Goal: Obtain resource: Obtain resource

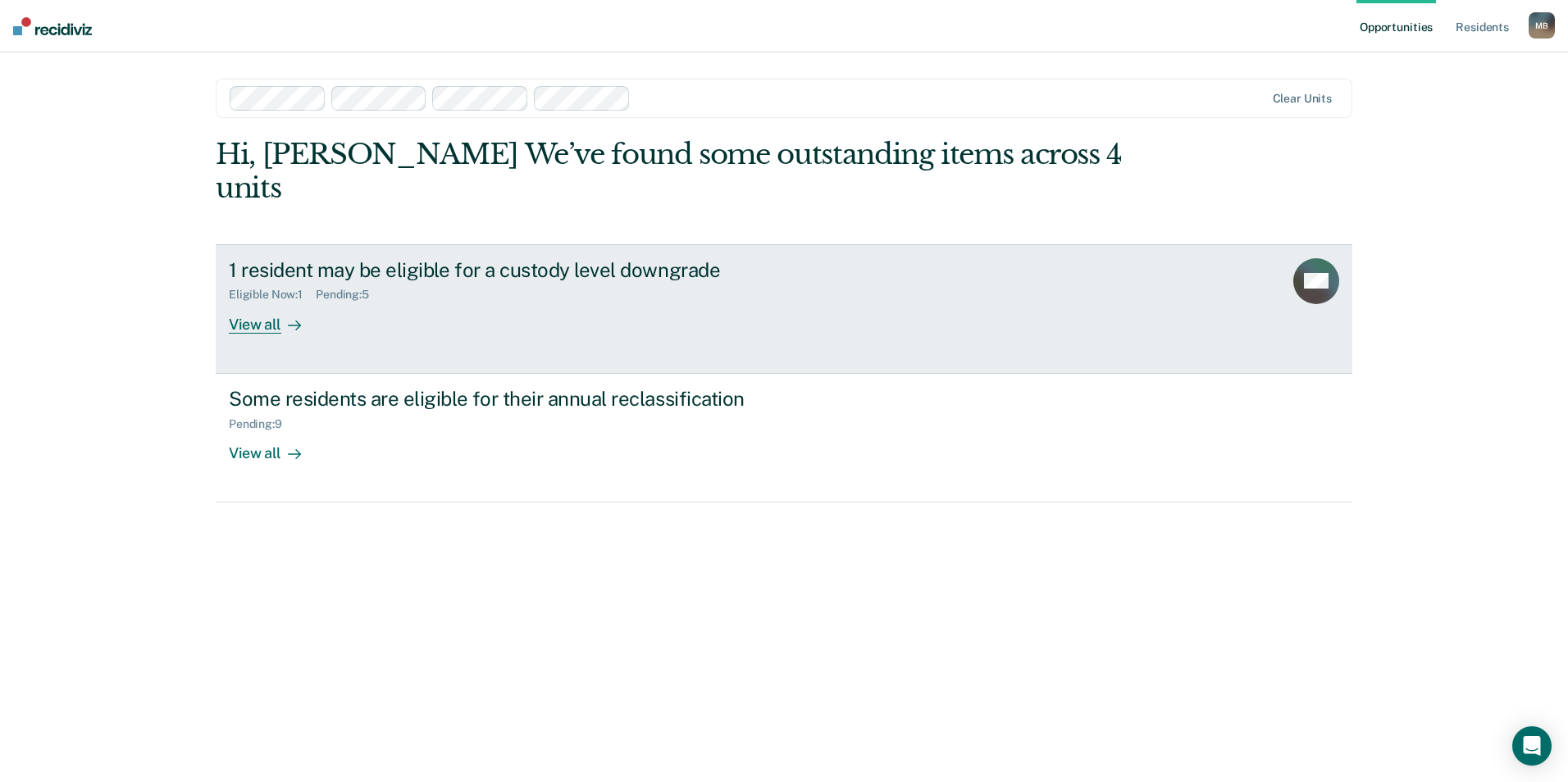
click at [268, 302] on div "View all" at bounding box center [275, 318] width 92 height 32
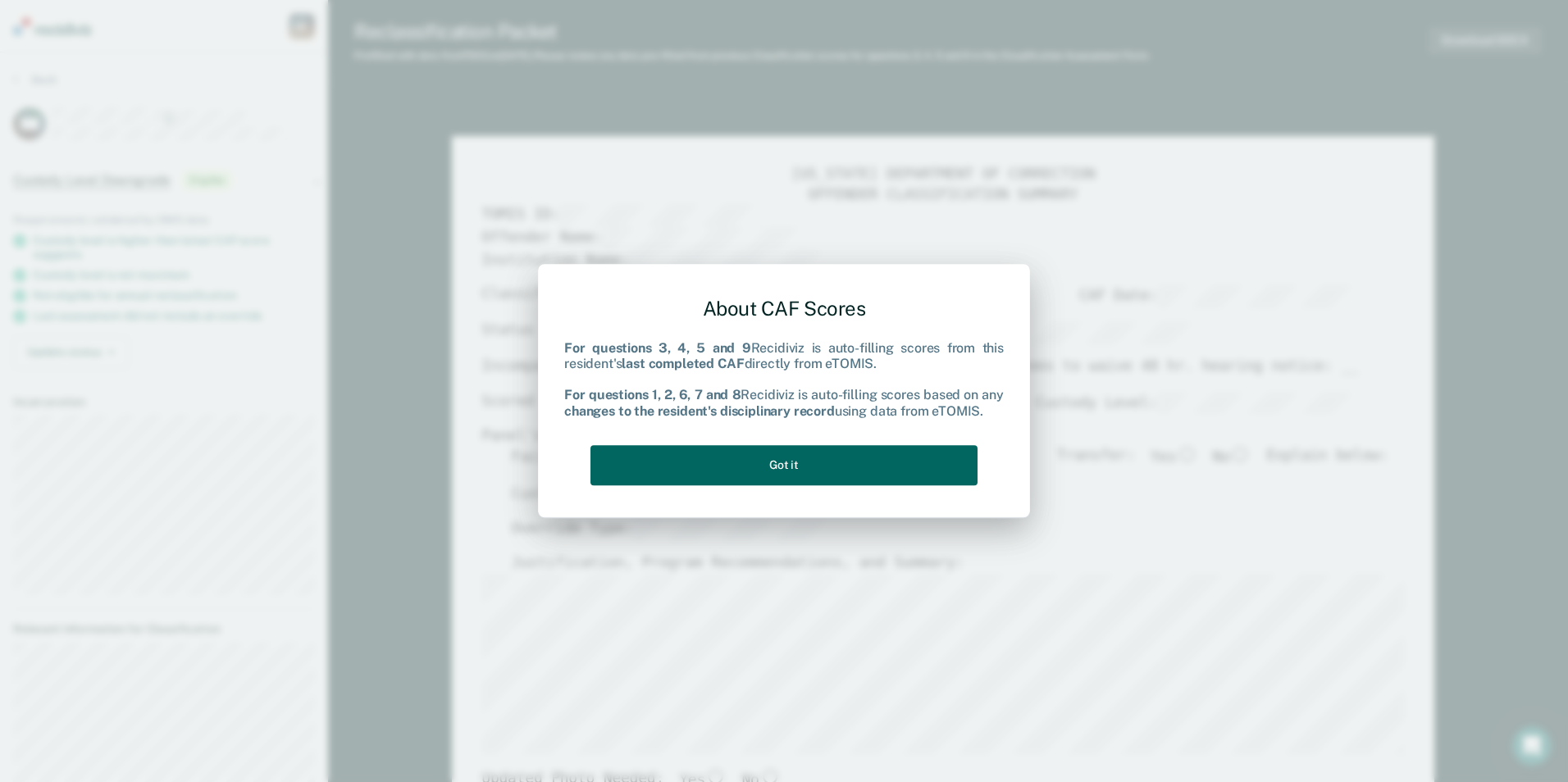
click at [809, 473] on button "Got it" at bounding box center [784, 465] width 387 height 40
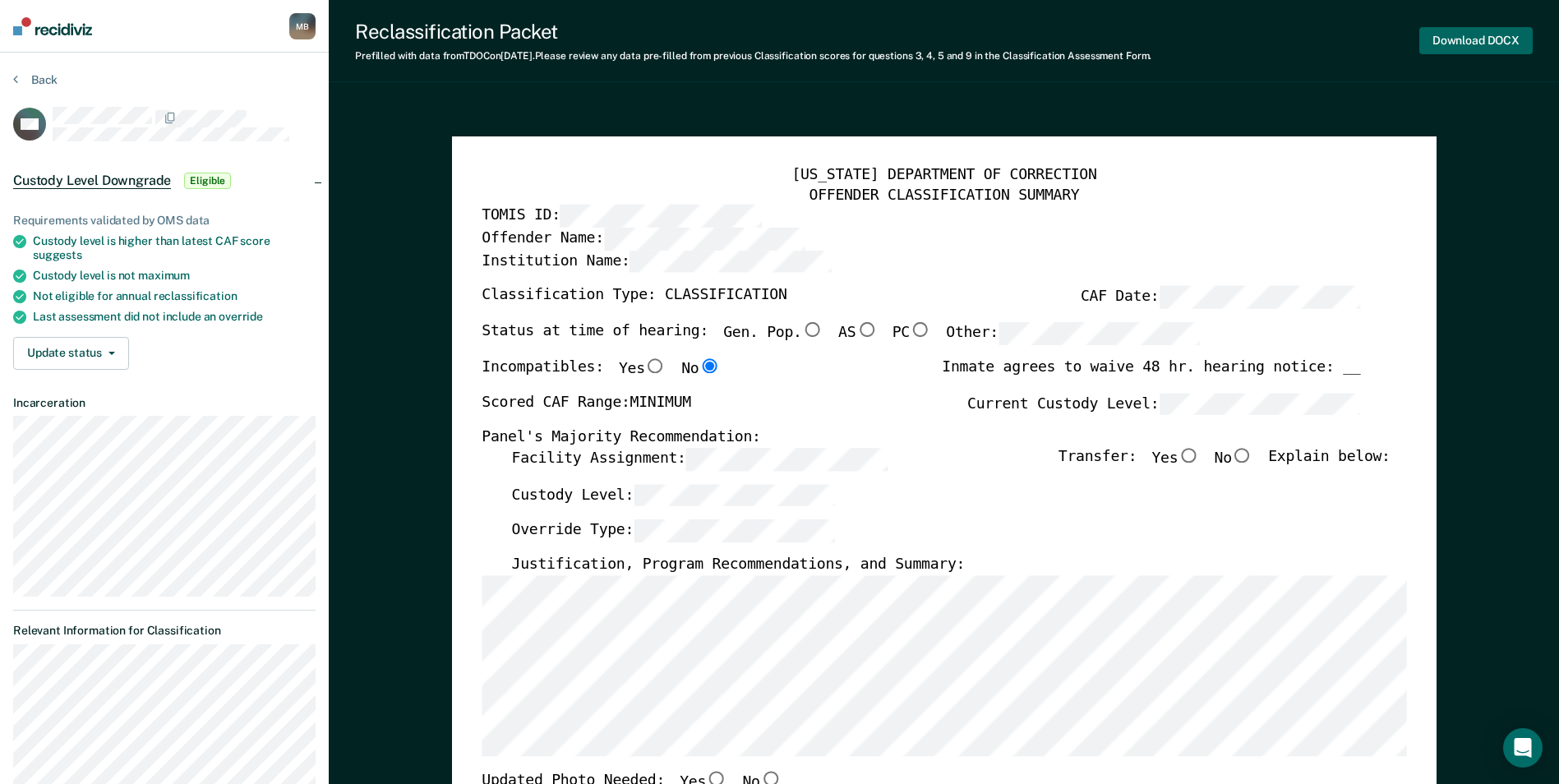
click at [1473, 33] on button "Download DOCX" at bounding box center [1476, 40] width 113 height 27
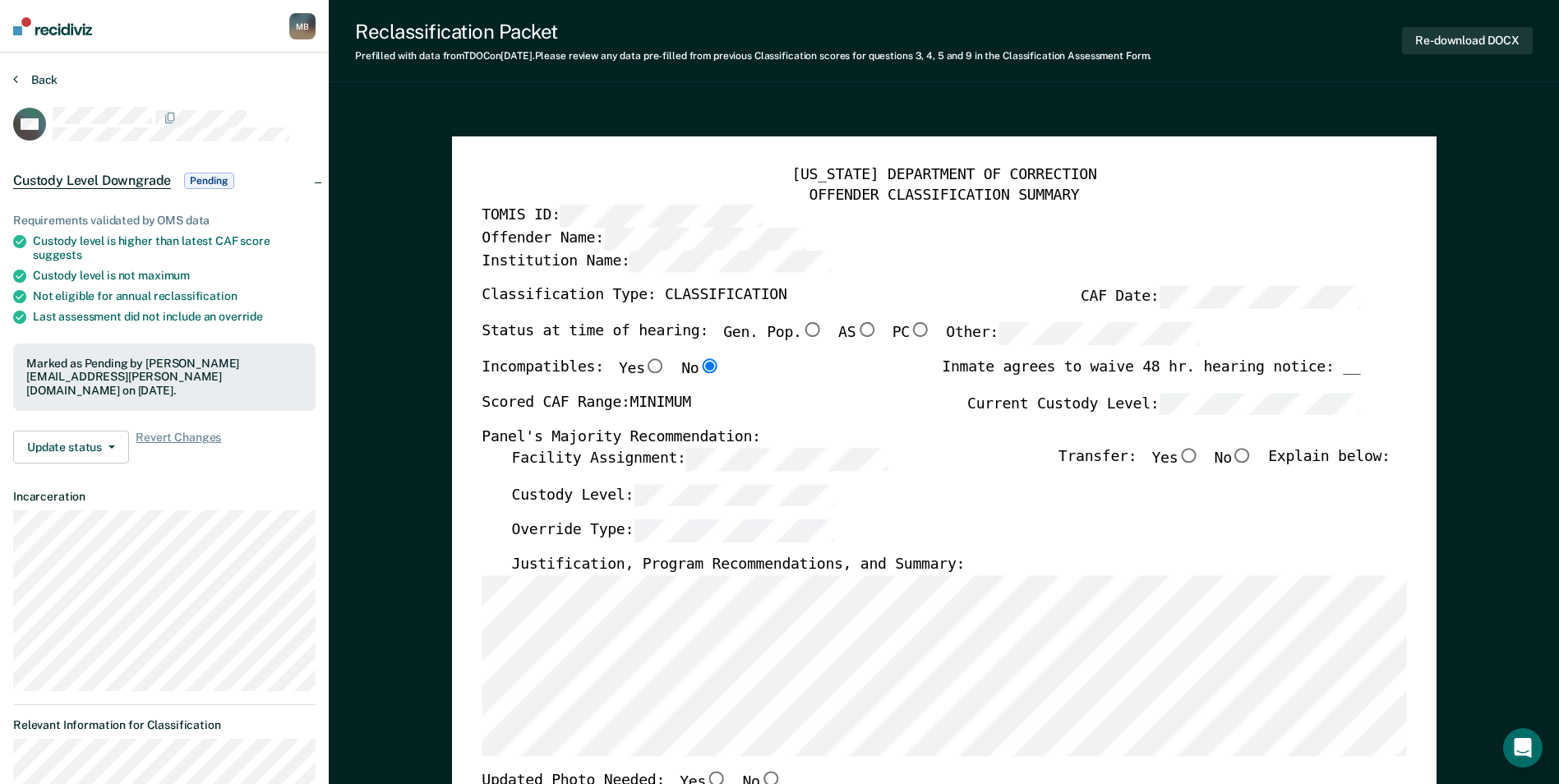
click at [40, 74] on button "Back" at bounding box center [35, 80] width 45 height 15
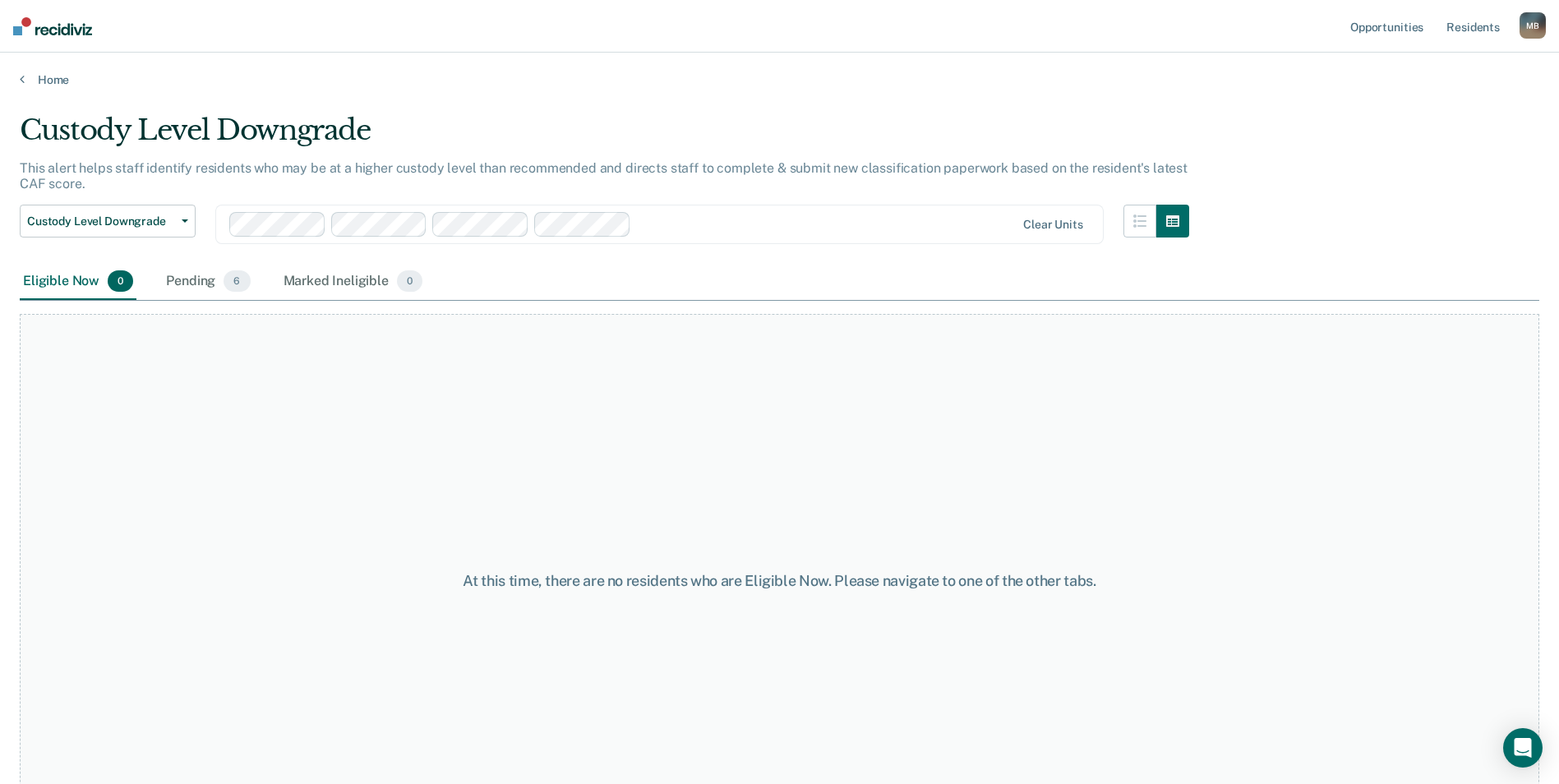
click at [59, 66] on div "Home" at bounding box center [779, 70] width 1559 height 34
click at [50, 79] on link "Home" at bounding box center [779, 80] width 1519 height 15
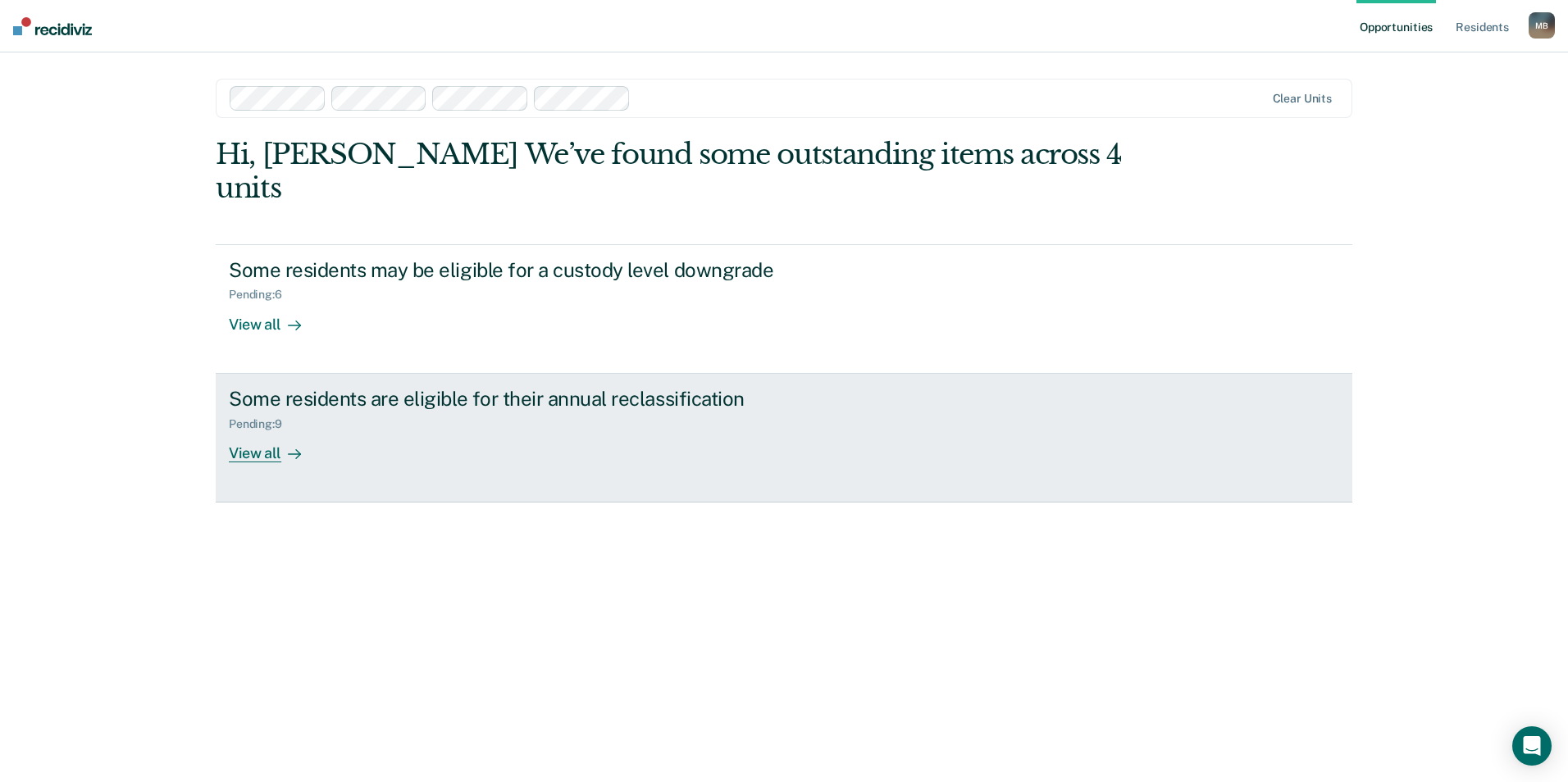
click at [447, 411] on div "Pending : 9" at bounding box center [517, 421] width 576 height 20
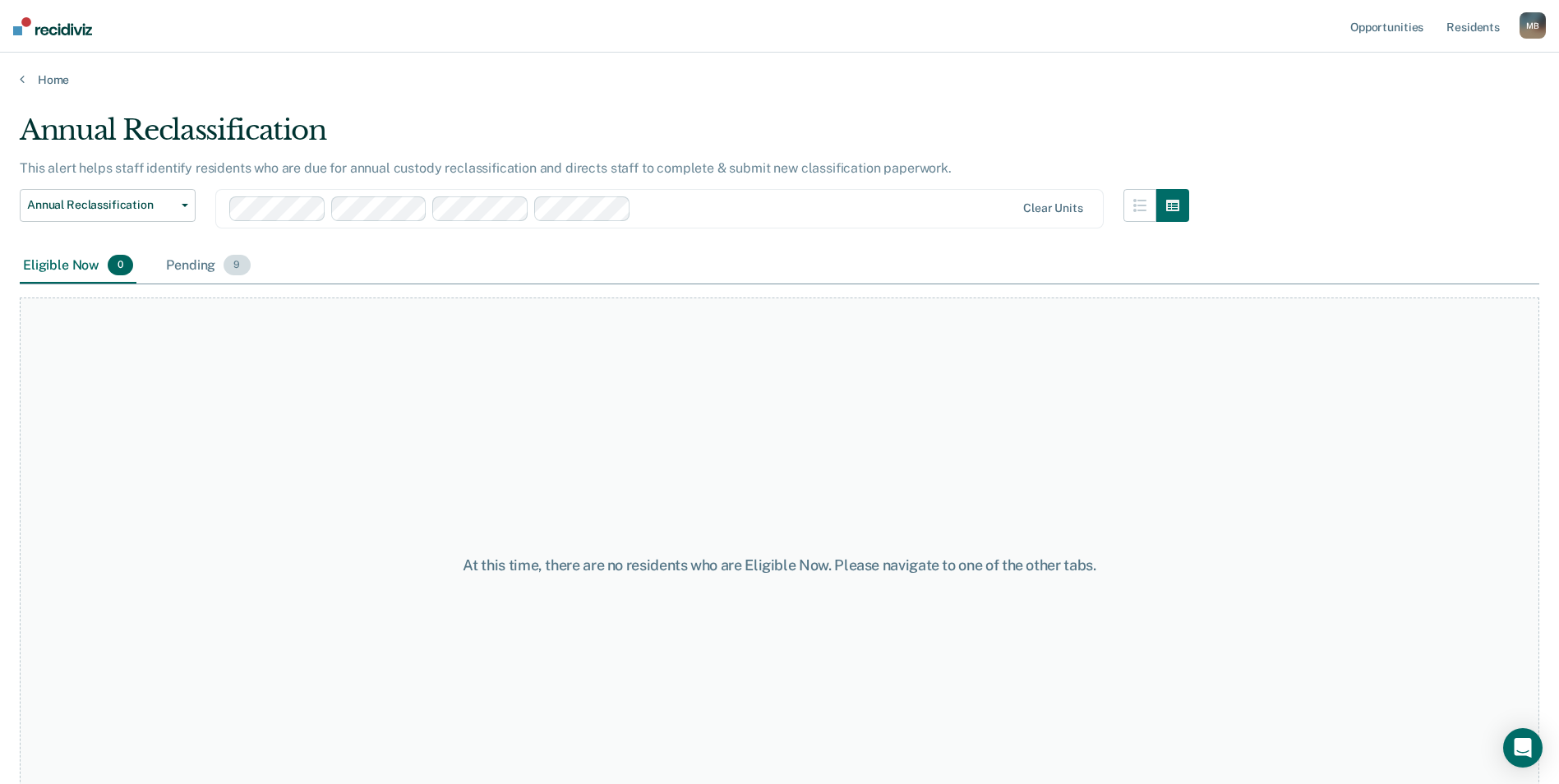
click at [197, 261] on div "Pending 9" at bounding box center [208, 266] width 91 height 36
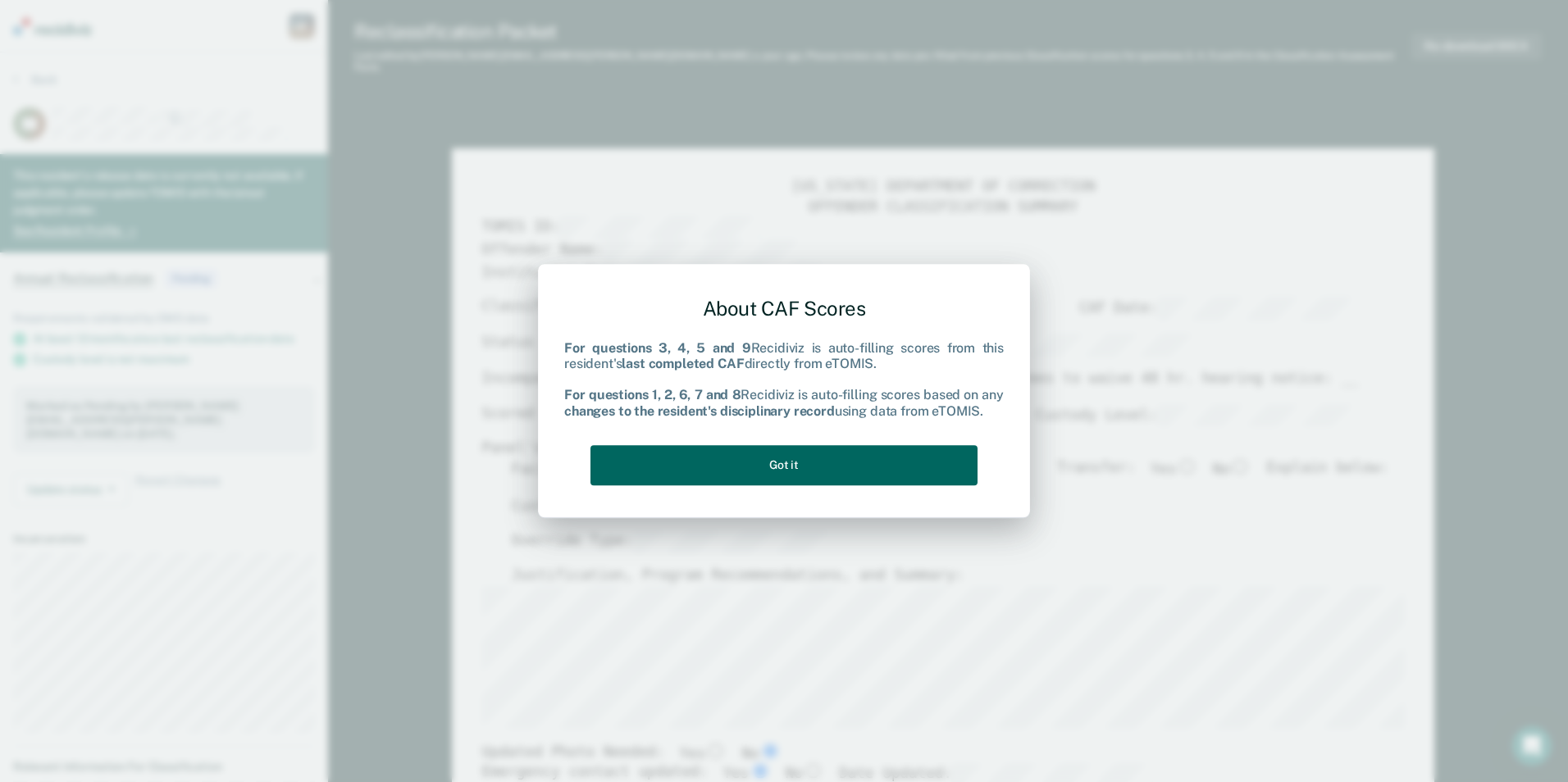
click at [806, 453] on button "Got it" at bounding box center [784, 465] width 387 height 40
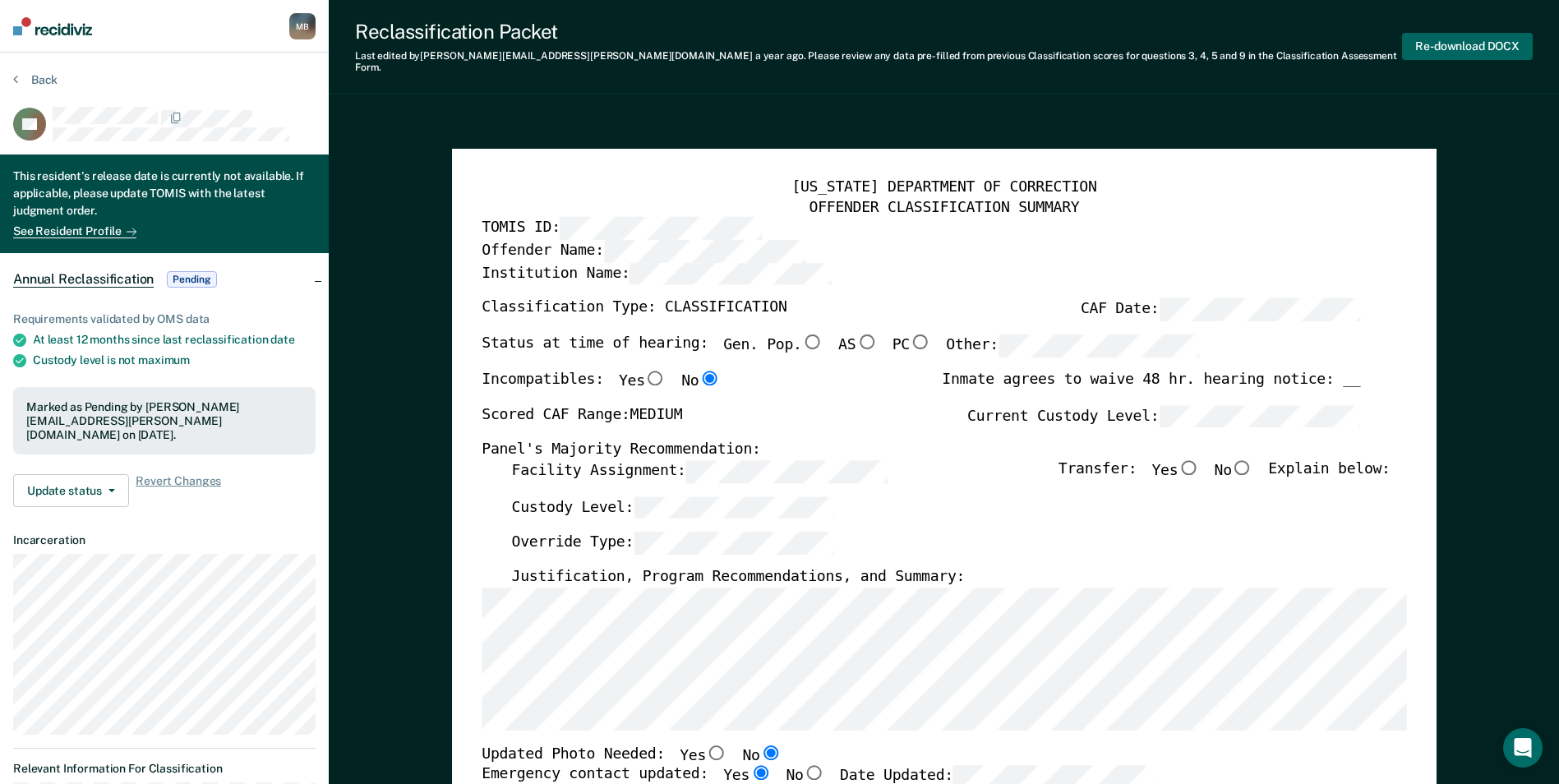
click at [1467, 41] on button "Re-download DOCX" at bounding box center [1468, 46] width 131 height 27
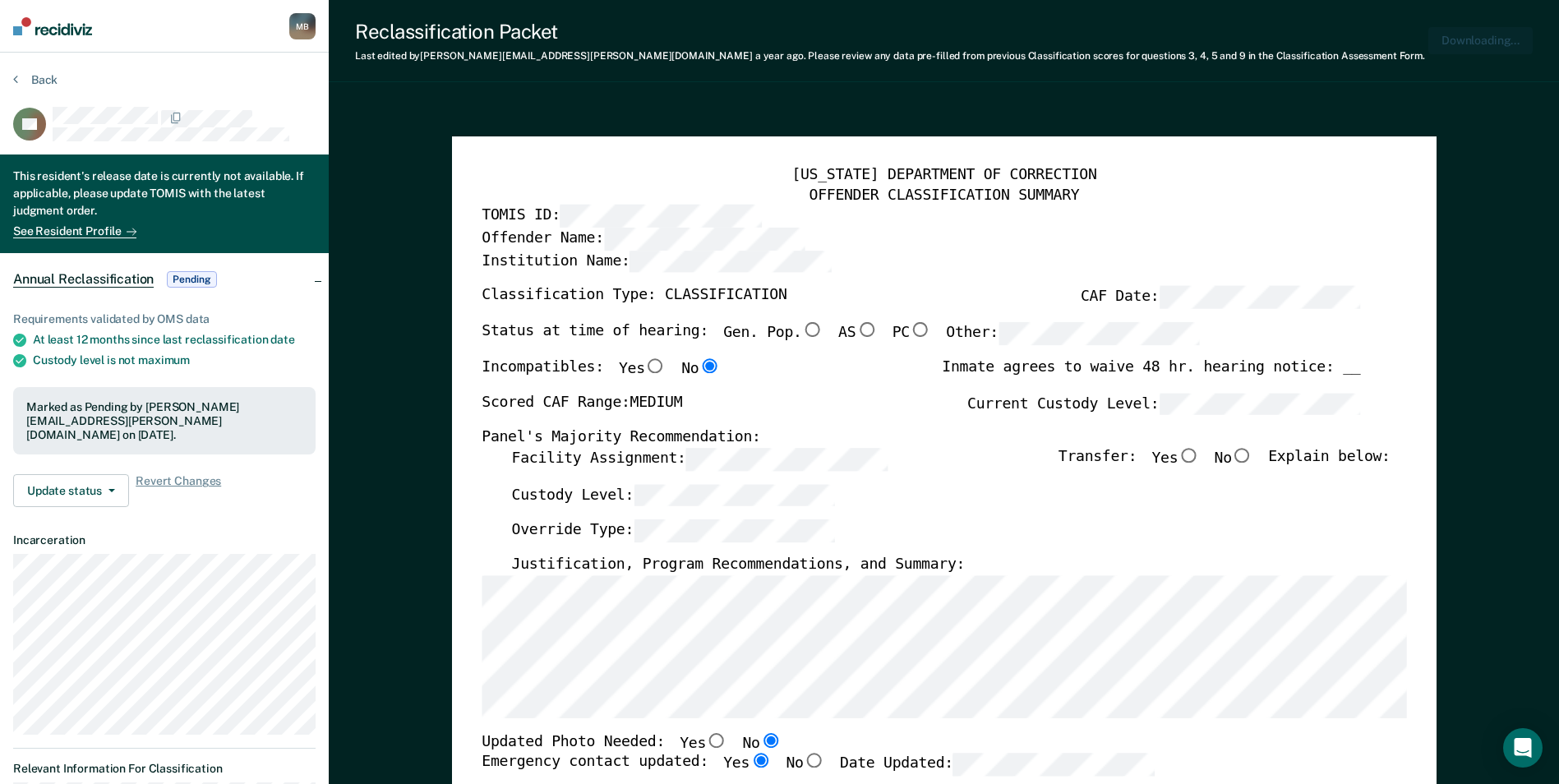
type textarea "x"
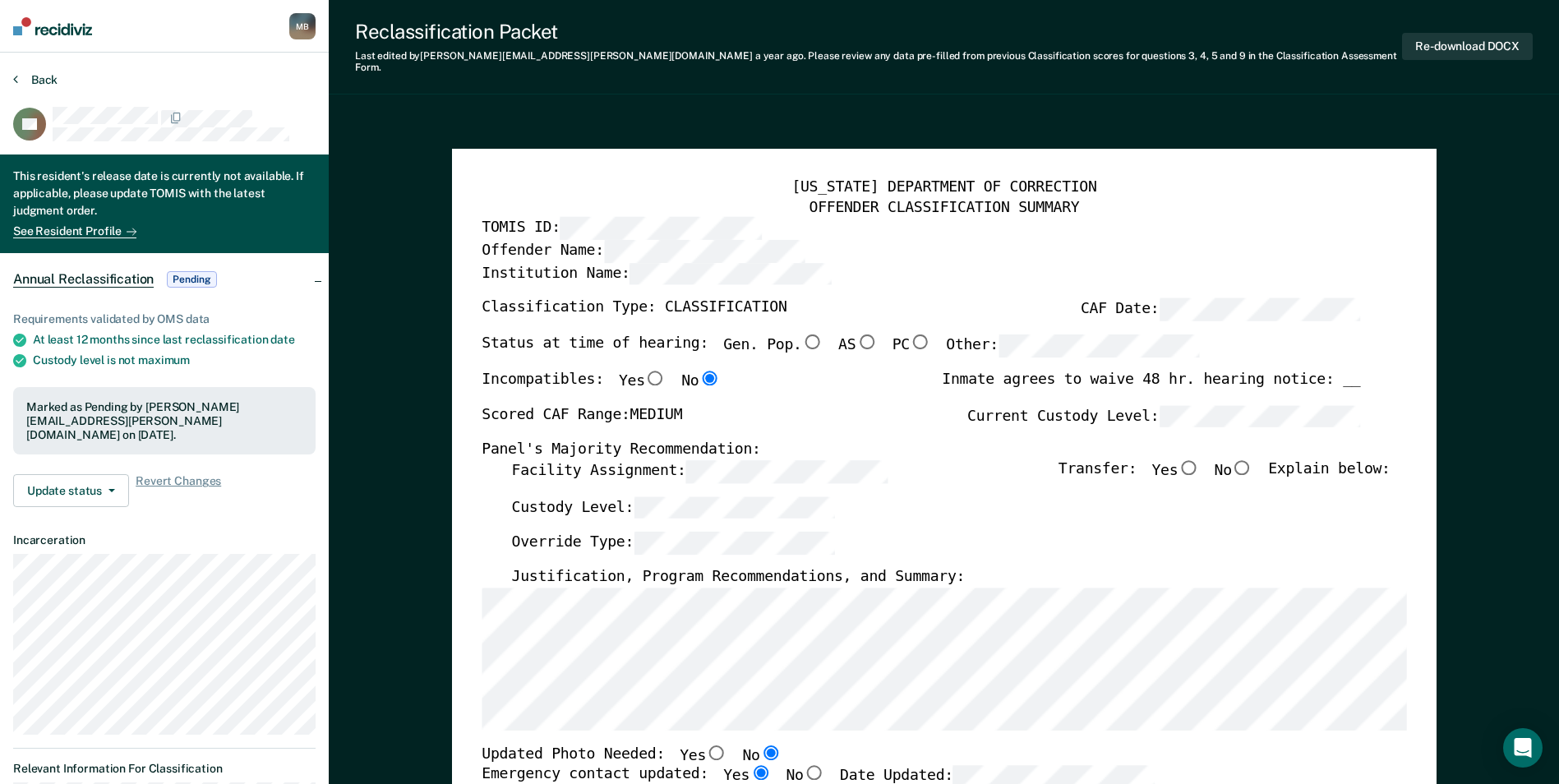
click at [40, 78] on button "Back" at bounding box center [35, 80] width 45 height 15
